Goal: Information Seeking & Learning: Learn about a topic

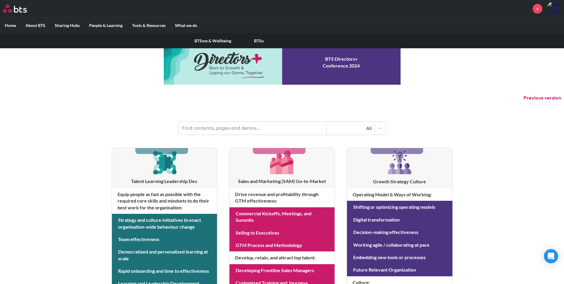
click at [210, 43] on link "BTSme & Wellbeing" at bounding box center [213, 40] width 46 height 15
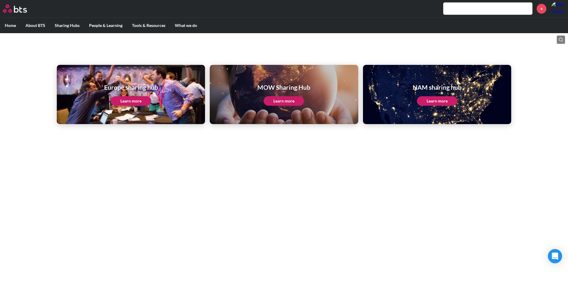
click at [288, 102] on link "Learn more" at bounding box center [284, 100] width 41 height 9
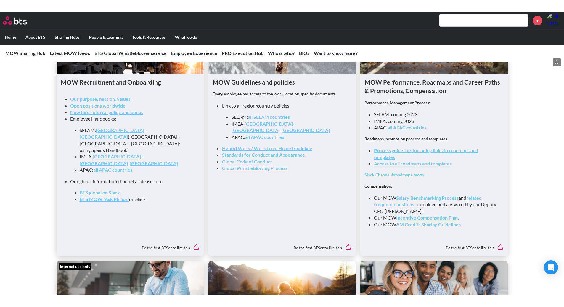
scroll to position [592, 0]
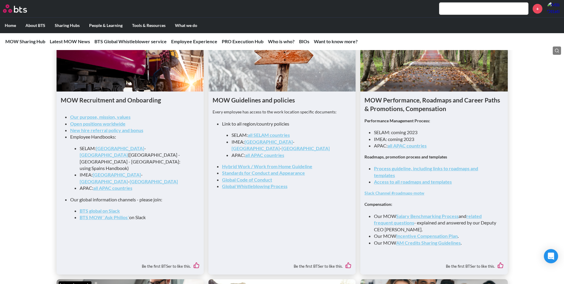
click at [430, 219] on link "Salary Benchmarking Process" at bounding box center [427, 216] width 62 height 6
click at [414, 245] on link "AM Credits Sharing Guidelines" at bounding box center [428, 243] width 65 height 6
click at [400, 171] on link "Process guideline, including links to roadmaps and templates" at bounding box center [426, 171] width 104 height 12
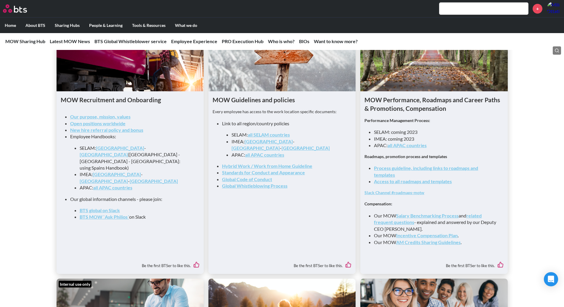
click at [417, 239] on link "Incentive Compensation Plan" at bounding box center [427, 236] width 62 height 6
